Goal: Navigation & Orientation: Understand site structure

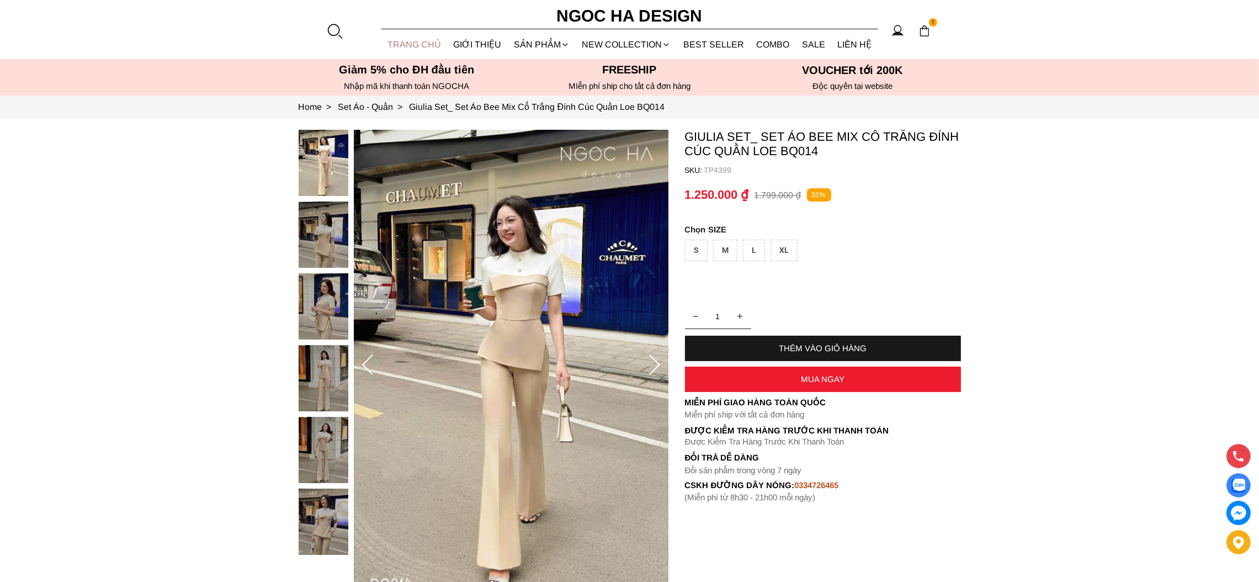
click at [409, 43] on link "TRANG CHỦ" at bounding box center [414, 44] width 66 height 29
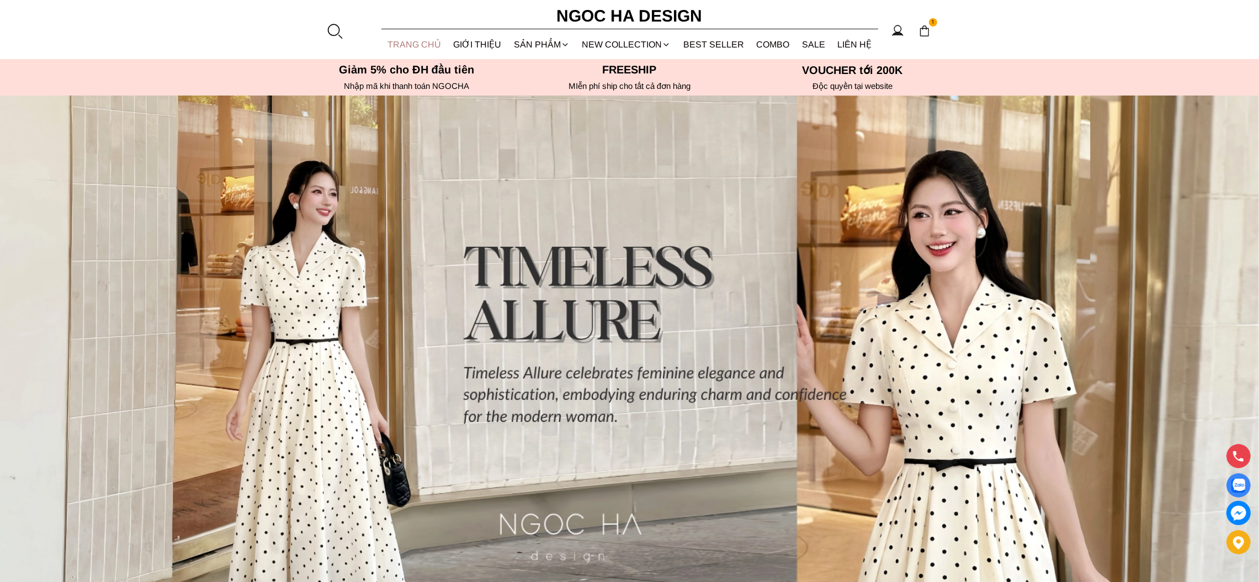
click at [431, 43] on link "TRANG CHỦ" at bounding box center [414, 44] width 66 height 29
click at [481, 43] on link "GIỚI THIỆU" at bounding box center [477, 44] width 61 height 29
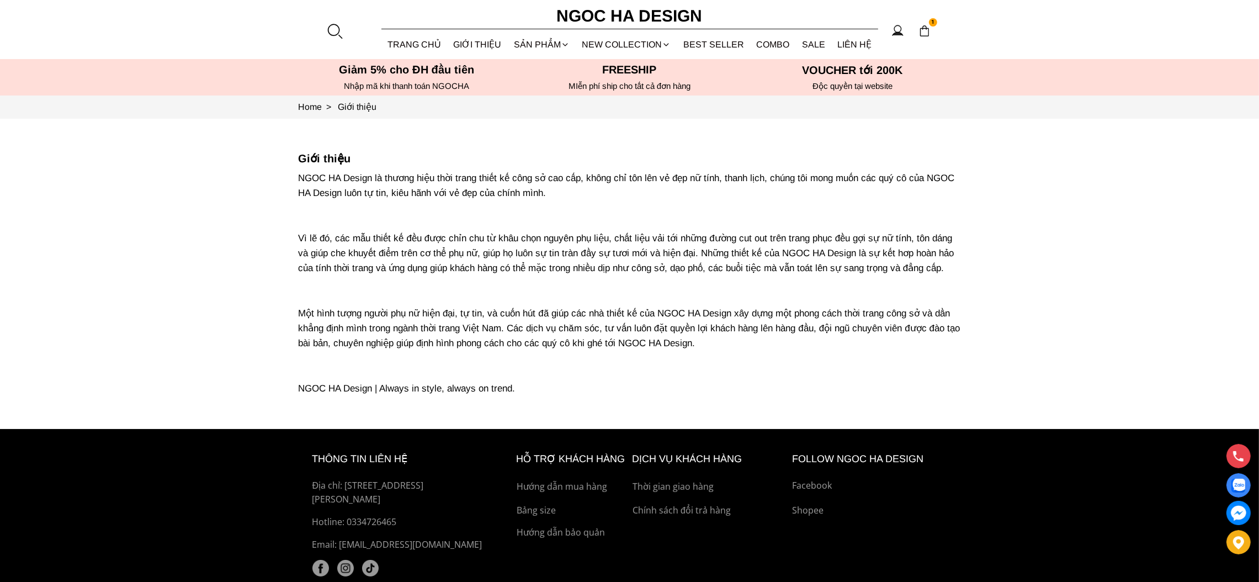
click at [537, 43] on div "SẢN PHẨM" at bounding box center [542, 44] width 68 height 29
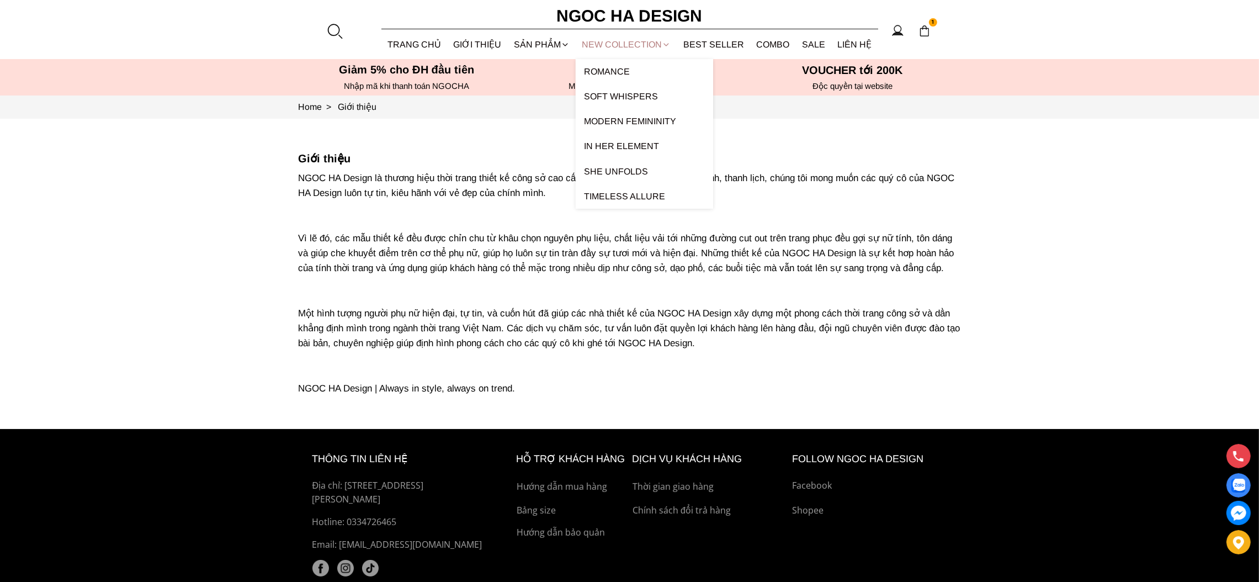
click at [602, 46] on link "NEW COLLECTION" at bounding box center [627, 44] width 102 height 29
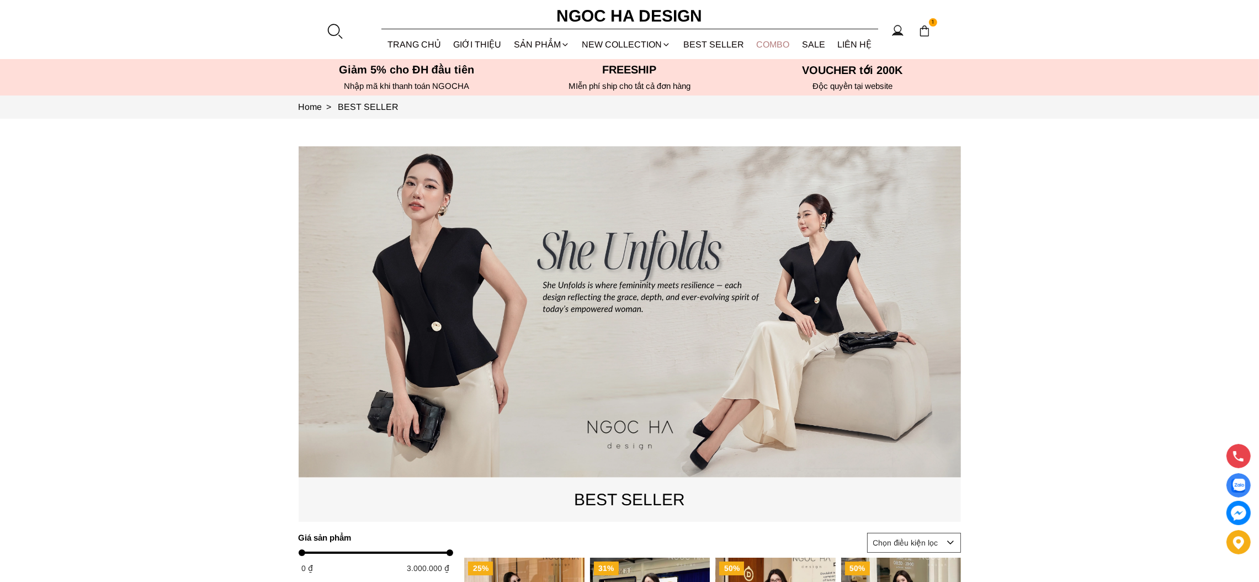
click at [777, 45] on link "Combo" at bounding box center [773, 44] width 46 height 29
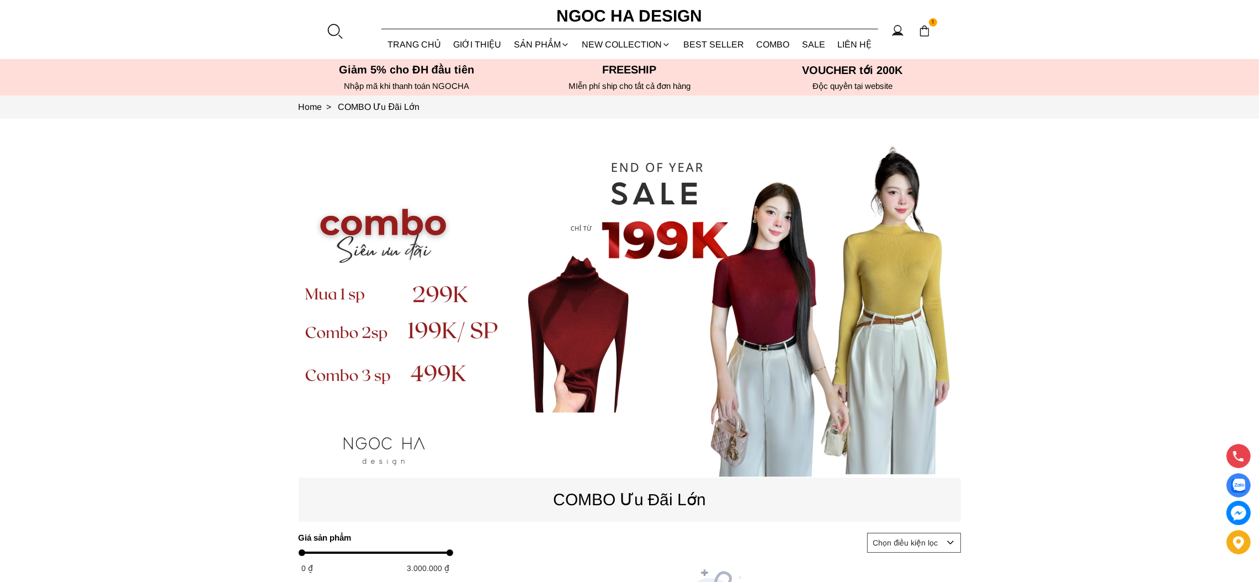
click at [819, 43] on link "SALE" at bounding box center [814, 44] width 36 height 29
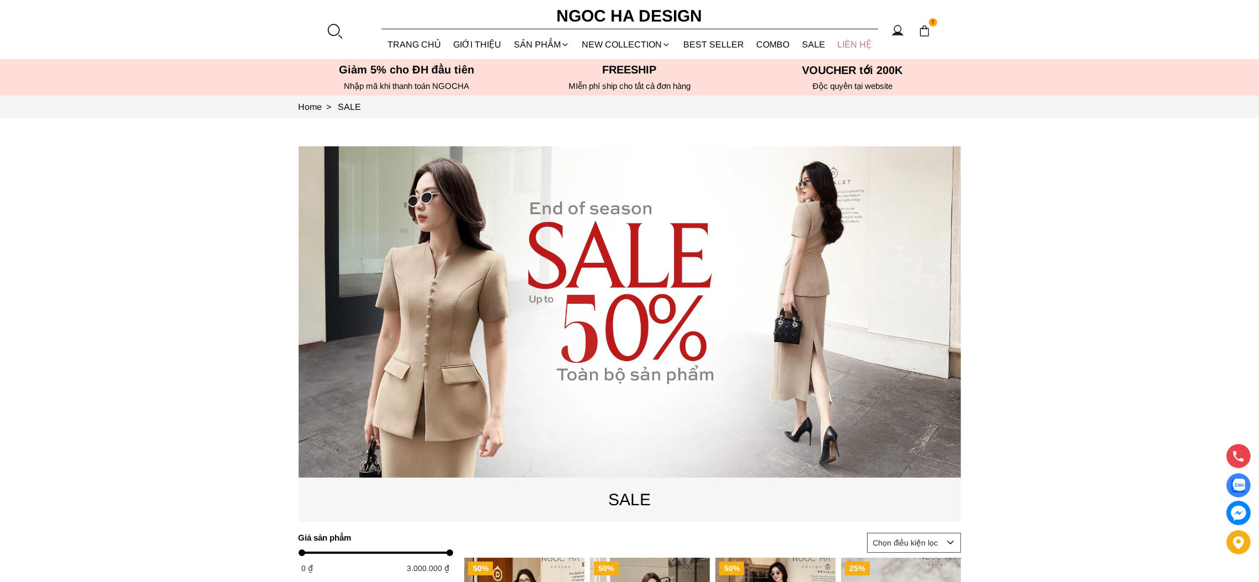
click at [863, 45] on link "LIÊN HỆ" at bounding box center [854, 44] width 47 height 29
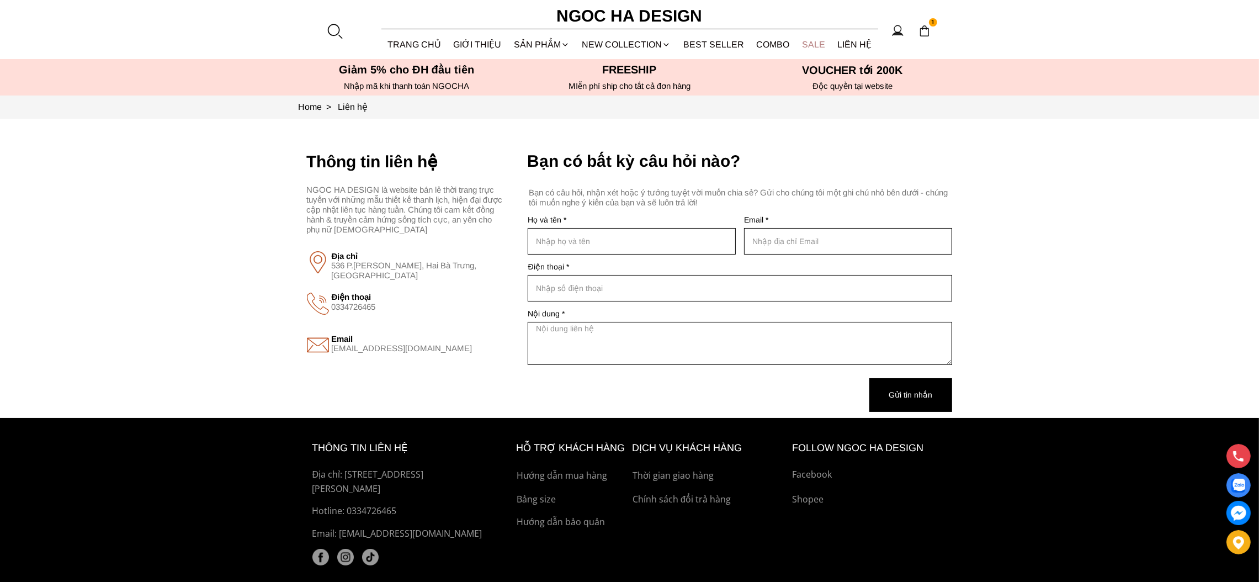
click at [810, 46] on link "SALE" at bounding box center [814, 44] width 36 height 29
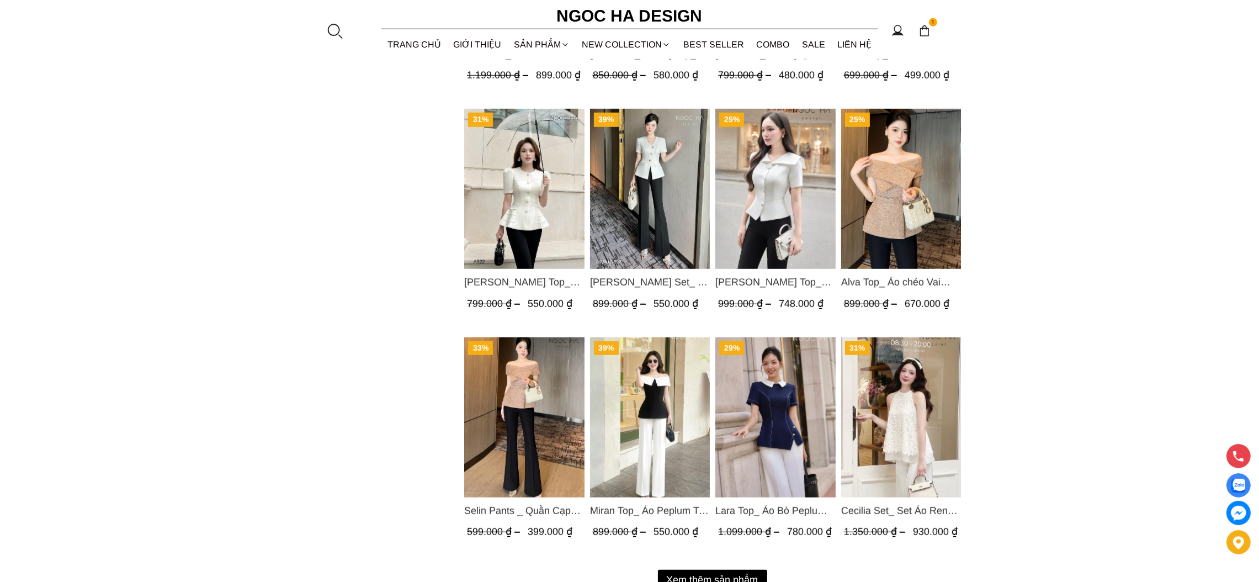
scroll to position [1392, 0]
